Goal: Task Accomplishment & Management: Use online tool/utility

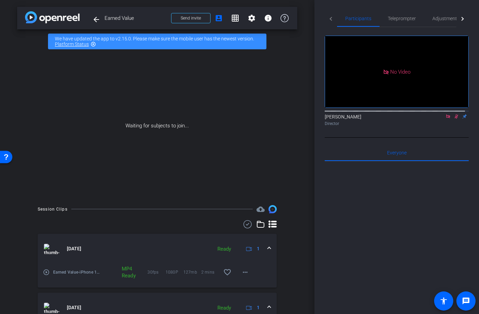
scroll to position [4, 0]
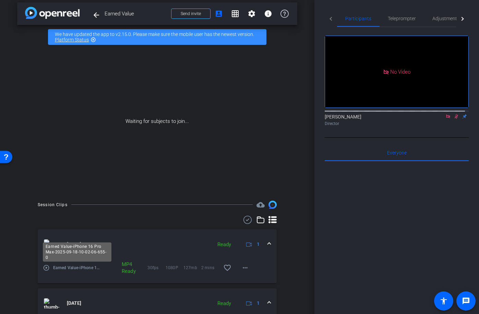
click at [61, 269] on span "Earned Value-iPhone 16 Pro Max-2025-09-18-10-02-06-655-0" at bounding box center [77, 268] width 49 height 7
click at [48, 268] on mat-icon "play_circle_outline" at bounding box center [46, 268] width 7 height 7
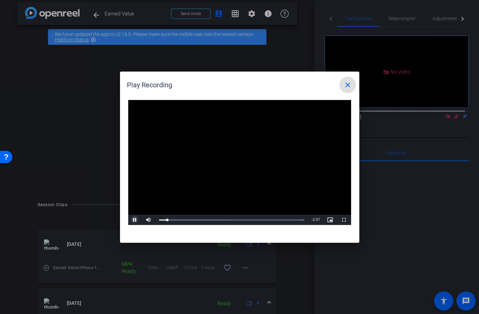
click at [134, 220] on span "Video Player" at bounding box center [135, 220] width 14 height 0
click at [350, 83] on mat-icon "close" at bounding box center [348, 85] width 8 height 8
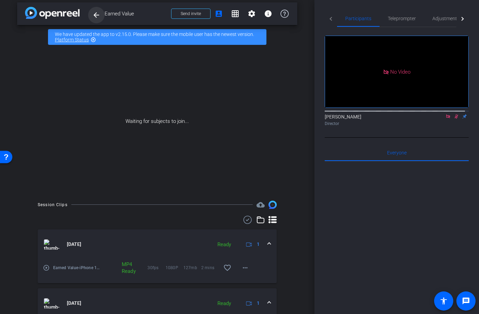
click at [96, 15] on mat-icon "arrow_back" at bounding box center [96, 15] width 8 height 8
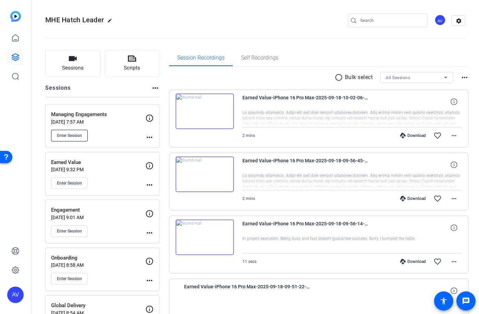
click at [63, 137] on span "Enter Session" at bounding box center [69, 135] width 25 height 5
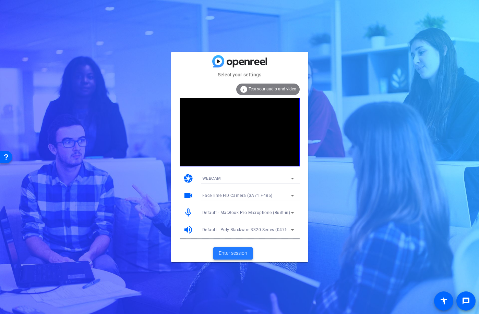
click at [238, 254] on span "Enter session" at bounding box center [233, 253] width 28 height 7
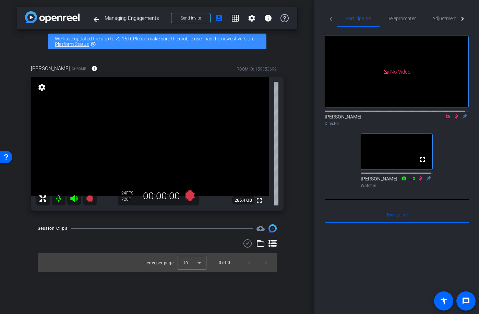
click at [454, 119] on icon at bounding box center [456, 116] width 5 height 5
click at [446, 118] on icon at bounding box center [448, 117] width 4 height 4
click at [405, 19] on span "Teleprompter" at bounding box center [402, 18] width 28 height 5
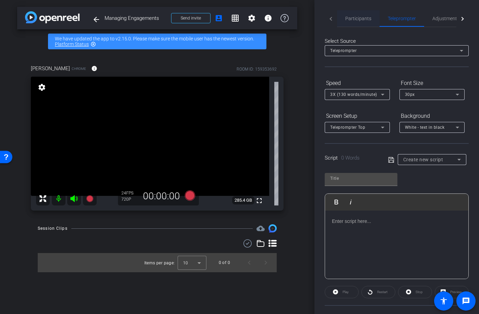
click at [364, 17] on span "Participants" at bounding box center [358, 18] width 26 height 5
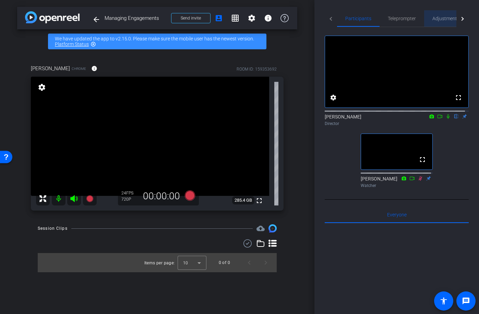
click at [447, 20] on span "Adjustments" at bounding box center [445, 18] width 27 height 5
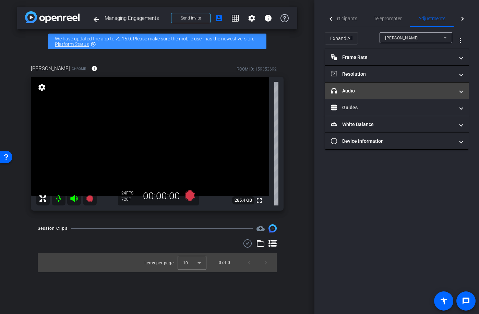
click at [367, 88] on mat-panel-title "headphone icon Audio" at bounding box center [392, 90] width 123 height 7
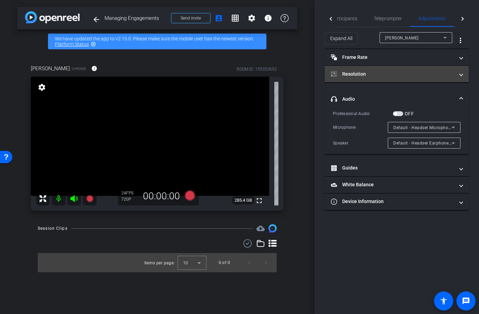
click at [367, 73] on mat-panel-title "Resolution" at bounding box center [392, 74] width 123 height 7
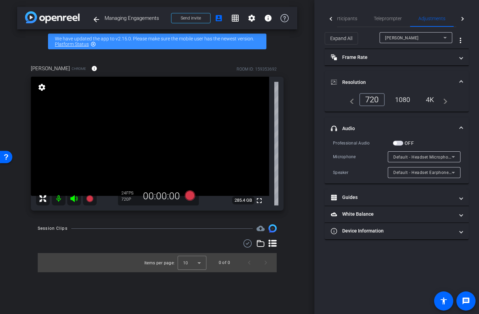
click at [405, 100] on div "1080" at bounding box center [403, 100] width 26 height 12
click at [342, 20] on span "Participants" at bounding box center [344, 18] width 26 height 5
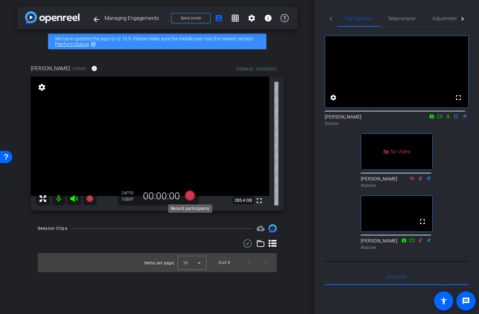
click at [190, 197] on icon at bounding box center [189, 196] width 10 height 10
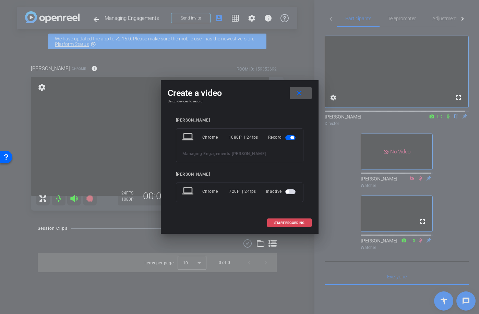
click at [293, 223] on span "START RECORDING" at bounding box center [289, 222] width 30 height 3
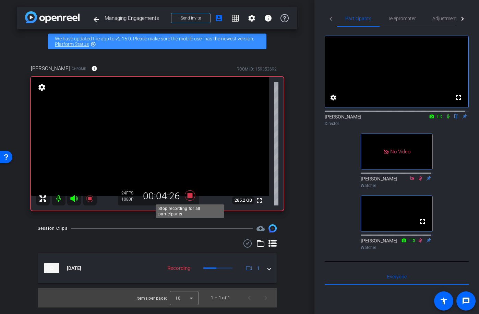
click at [190, 197] on icon at bounding box center [189, 196] width 10 height 10
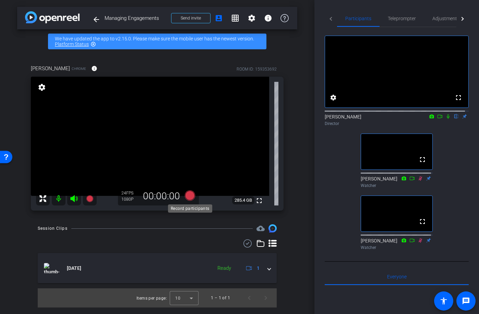
click at [189, 197] on icon at bounding box center [189, 196] width 10 height 10
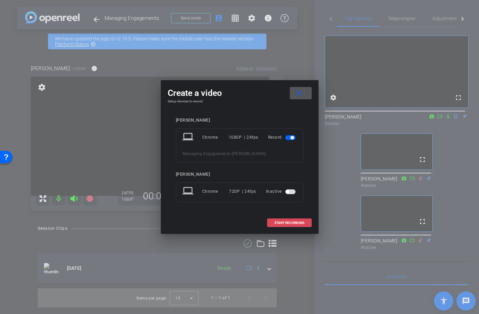
click at [289, 223] on span "START RECORDING" at bounding box center [289, 222] width 30 height 3
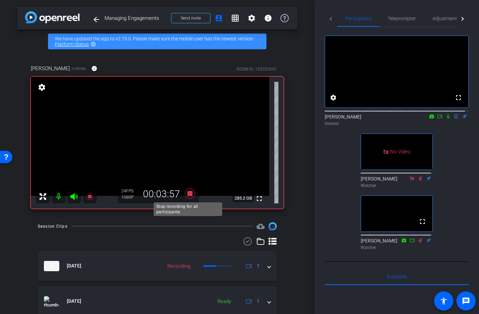
click at [187, 195] on icon at bounding box center [189, 194] width 10 height 10
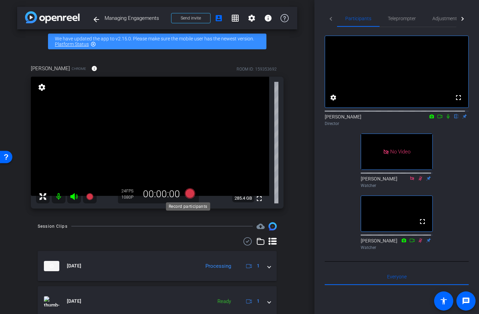
click at [186, 196] on icon at bounding box center [189, 194] width 10 height 10
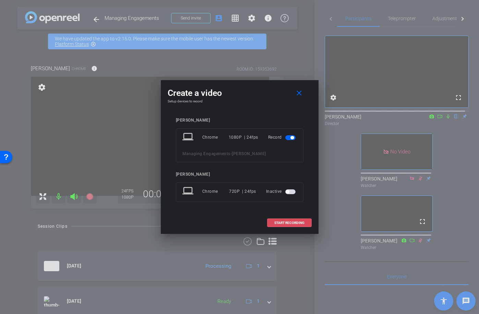
click at [291, 222] on span "START RECORDING" at bounding box center [289, 222] width 30 height 3
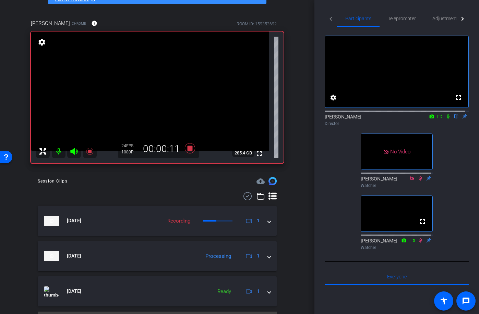
scroll to position [62, 0]
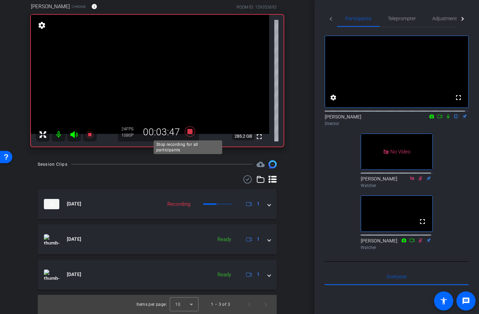
click at [188, 131] on icon at bounding box center [189, 131] width 10 height 10
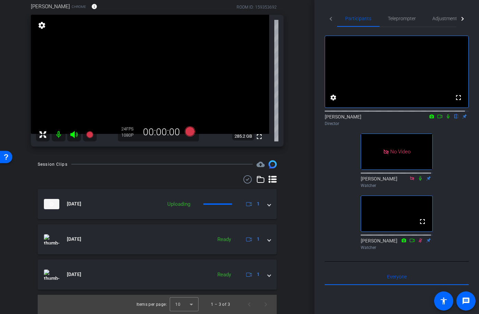
click at [292, 127] on div "[PERSON_NAME] Chrome info ROOM ID: 159353692 fullscreen settings 285.2 GB 24 FP…" at bounding box center [157, 72] width 280 height 162
click at [188, 133] on icon at bounding box center [189, 131] width 10 height 10
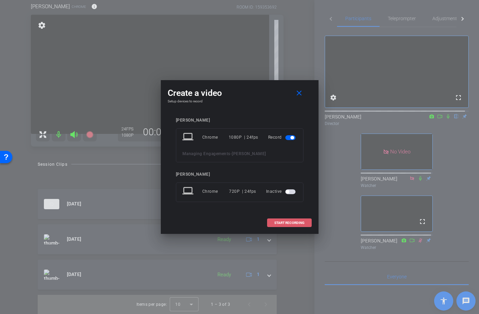
click at [301, 223] on span "START RECORDING" at bounding box center [289, 222] width 30 height 3
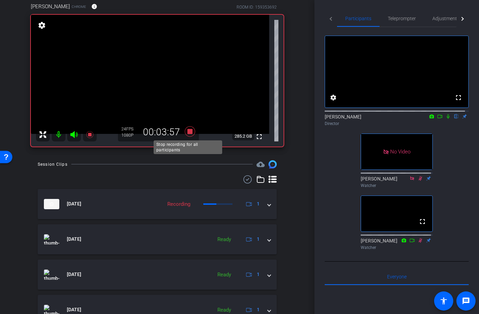
click at [187, 133] on icon at bounding box center [189, 131] width 10 height 10
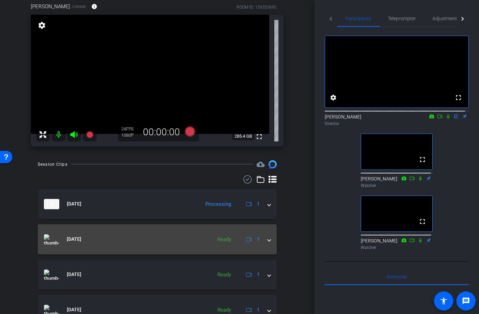
click at [81, 239] on span "[DATE]" at bounding box center [74, 239] width 14 height 7
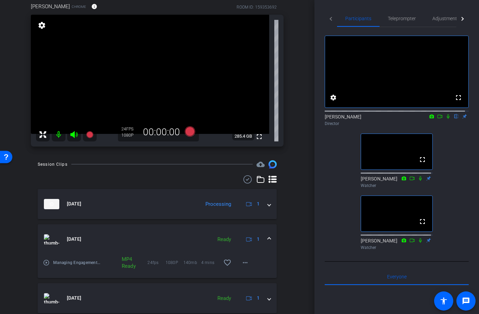
click at [47, 262] on mat-icon "play_circle_outline" at bounding box center [46, 263] width 7 height 7
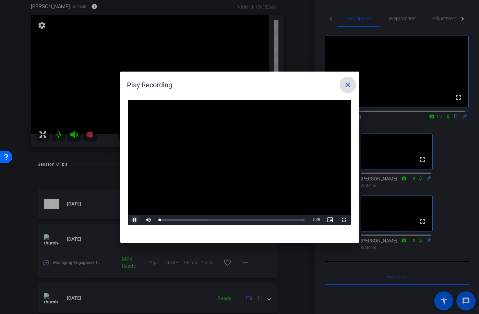
click at [133, 220] on span "Video Player" at bounding box center [135, 220] width 14 height 0
click at [350, 83] on mat-icon "close" at bounding box center [348, 85] width 8 height 8
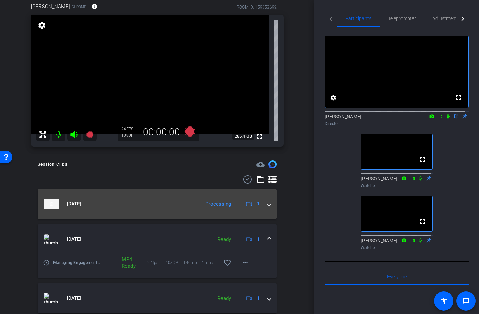
click at [268, 203] on span at bounding box center [269, 204] width 3 height 7
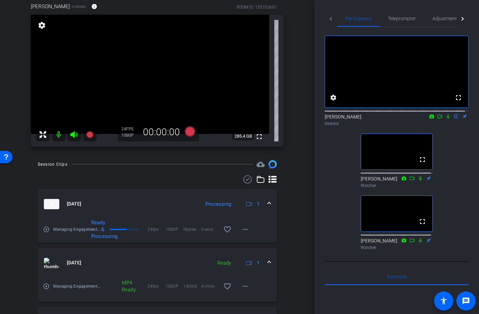
click at [268, 204] on span at bounding box center [269, 204] width 3 height 7
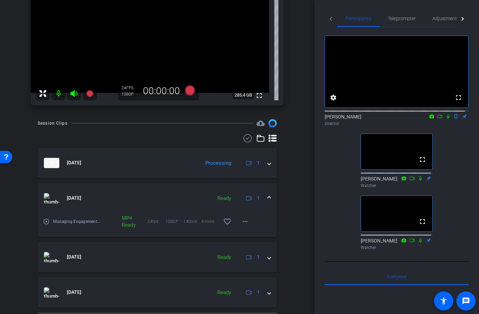
scroll to position [121, 0]
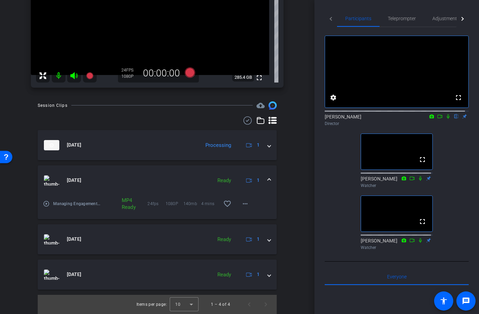
click at [268, 177] on span at bounding box center [269, 180] width 3 height 7
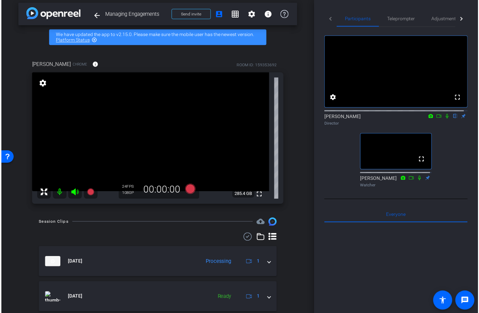
scroll to position [3, 0]
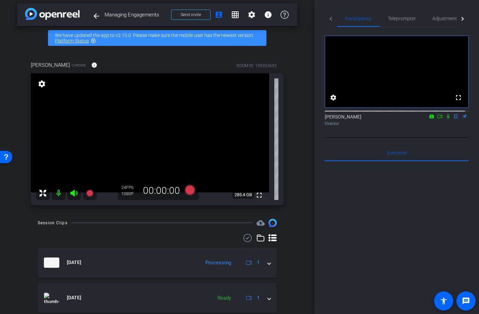
click at [447, 119] on icon at bounding box center [448, 117] width 3 height 4
click at [437, 119] on icon at bounding box center [439, 116] width 5 height 5
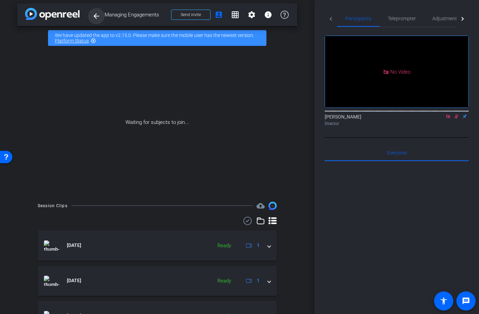
click at [97, 17] on mat-icon "arrow_back" at bounding box center [96, 16] width 8 height 8
